Goal: Task Accomplishment & Management: Use online tool/utility

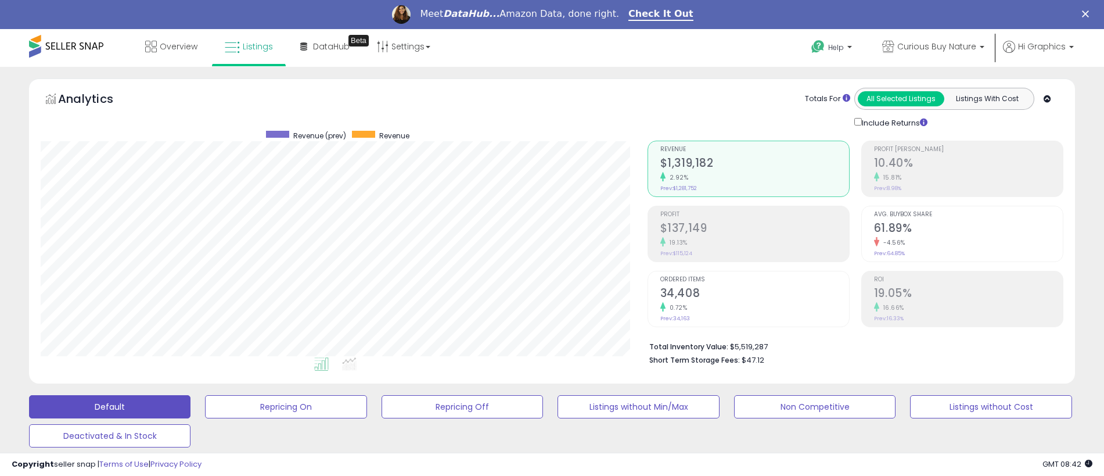
scroll to position [238, 607]
click at [939, 46] on span "Curious Buy Nature" at bounding box center [936, 47] width 79 height 12
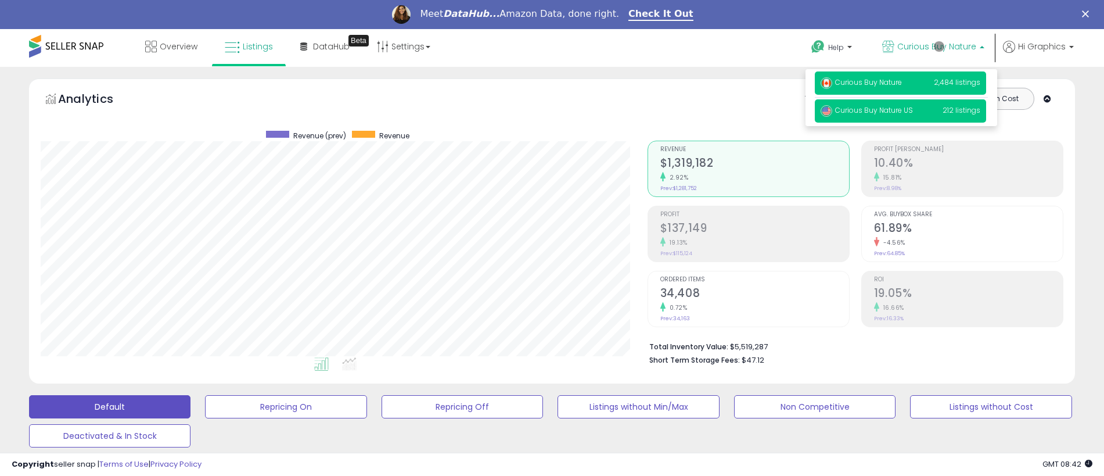
click at [901, 111] on span "Curious Buy Nature US" at bounding box center [867, 110] width 92 height 10
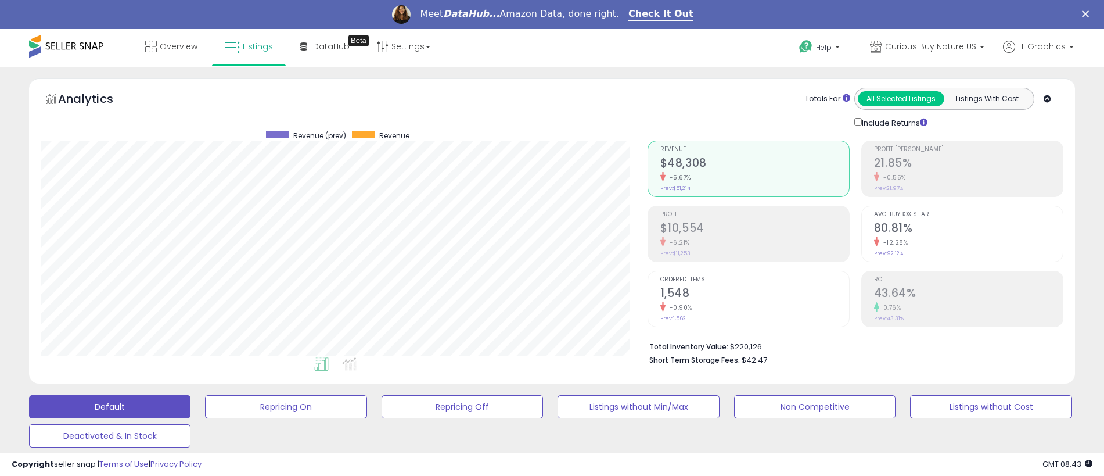
scroll to position [288, 0]
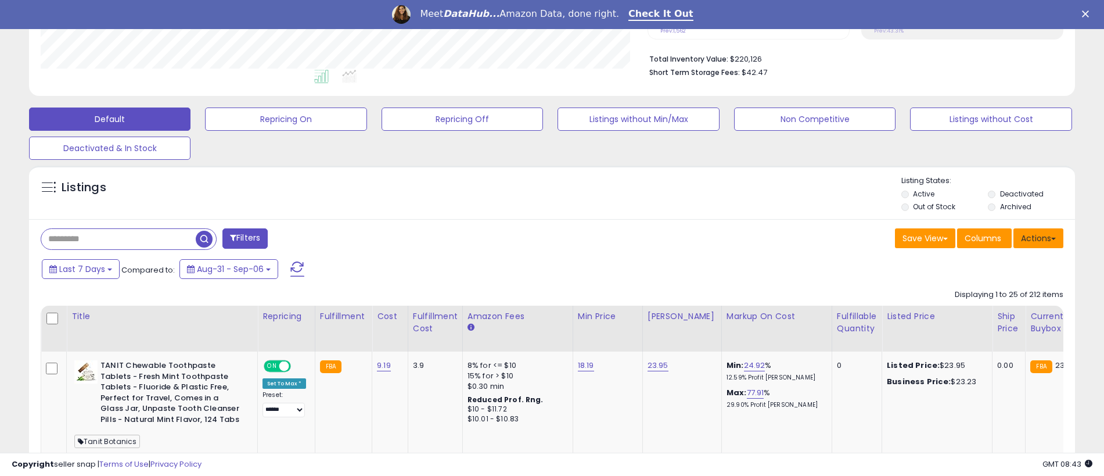
click at [1039, 238] on button "Actions" at bounding box center [1039, 238] width 50 height 20
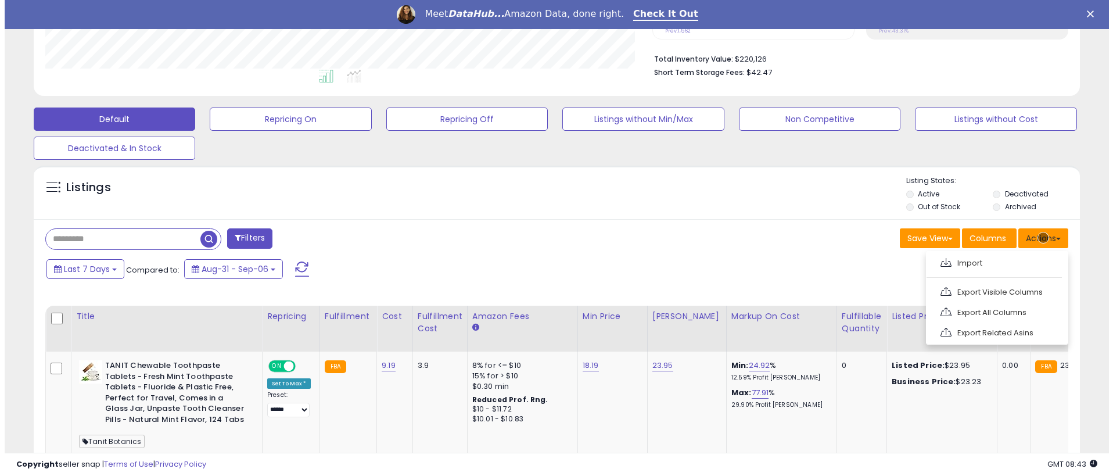
scroll to position [312, 0]
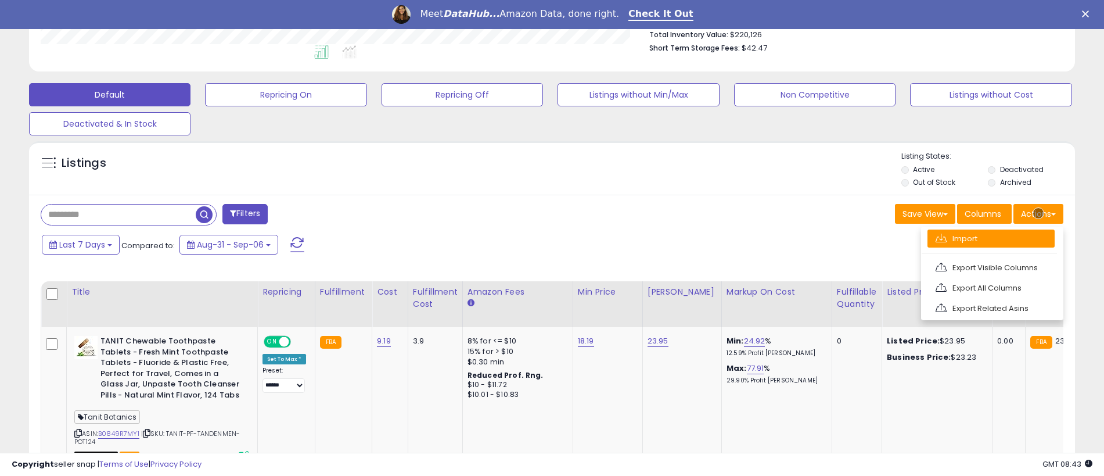
click at [991, 238] on link "Import" at bounding box center [991, 238] width 127 height 18
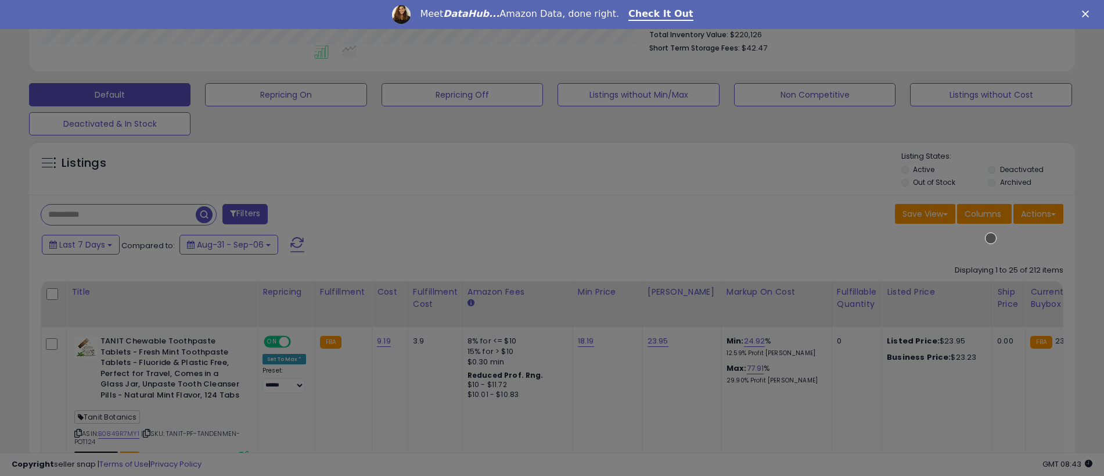
scroll to position [238, 612]
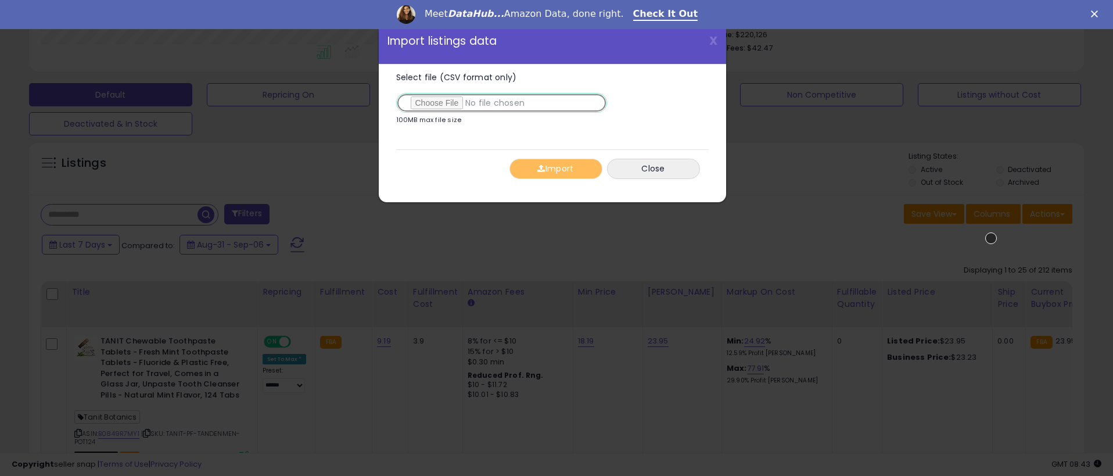
click at [499, 103] on input "Select file (CSV format only)" at bounding box center [501, 103] width 211 height 20
type input "**********"
click at [555, 168] on button "Import" at bounding box center [555, 169] width 93 height 20
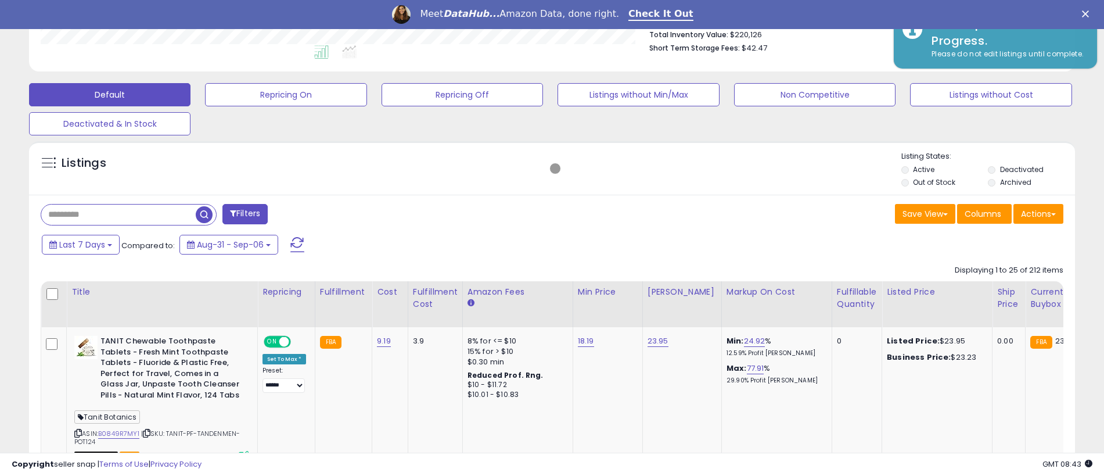
scroll to position [580616, 580247]
